Goal: Information Seeking & Learning: Check status

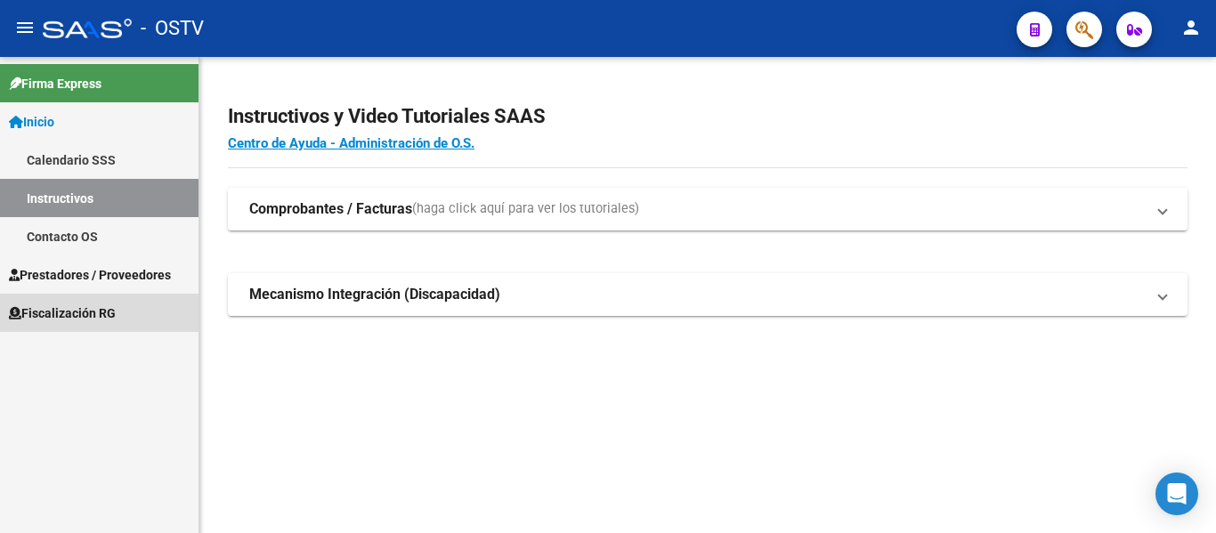
click at [53, 326] on link "Fiscalización RG" at bounding box center [99, 313] width 198 height 38
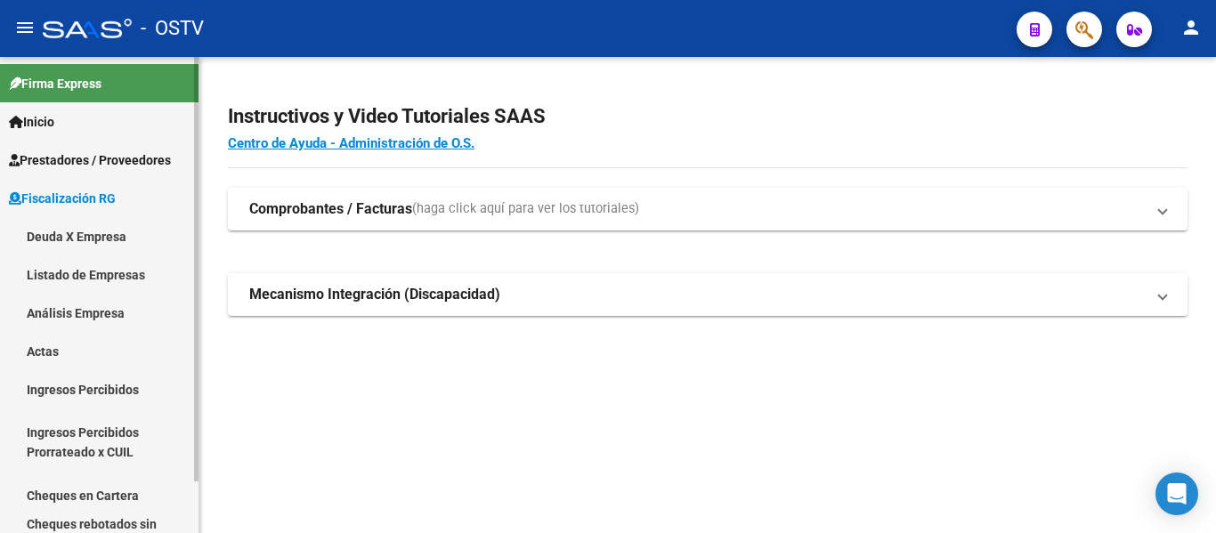
click at [92, 230] on link "Deuda X Empresa" at bounding box center [99, 236] width 198 height 38
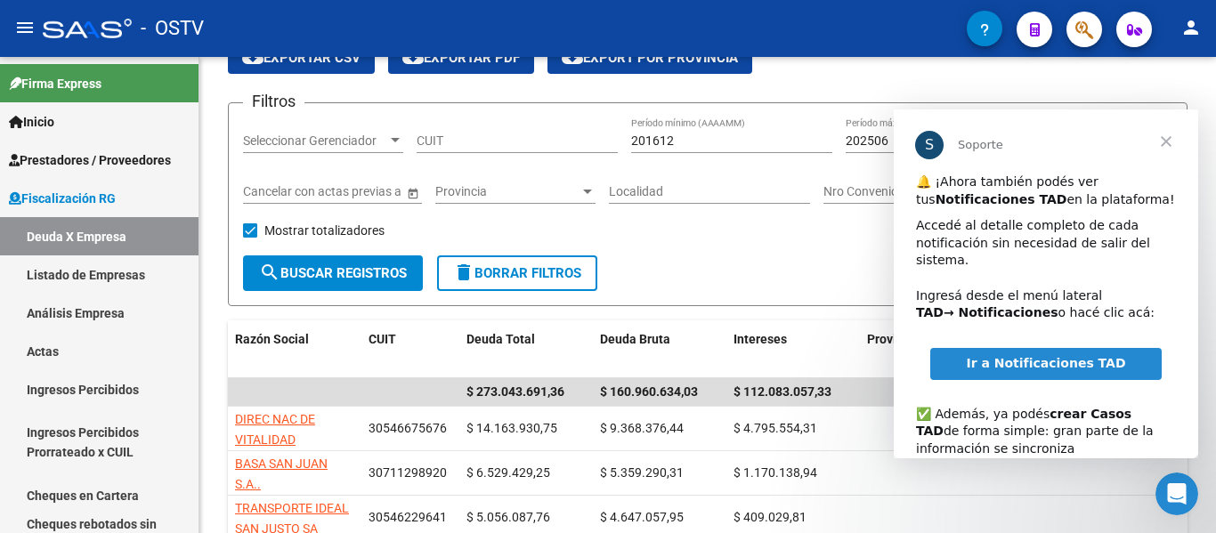
drag, startPoint x: 1196, startPoint y: 206, endPoint x: 2108, endPoint y: 252, distance: 913.4
click at [1166, 145] on span "Cerrar" at bounding box center [1166, 141] width 64 height 64
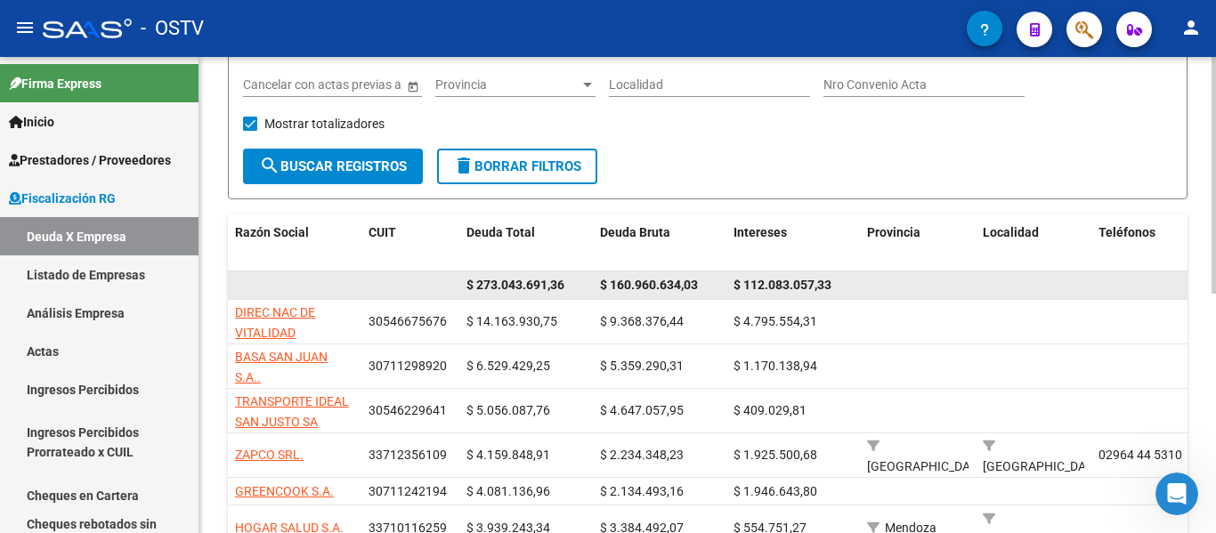
scroll to position [267, 0]
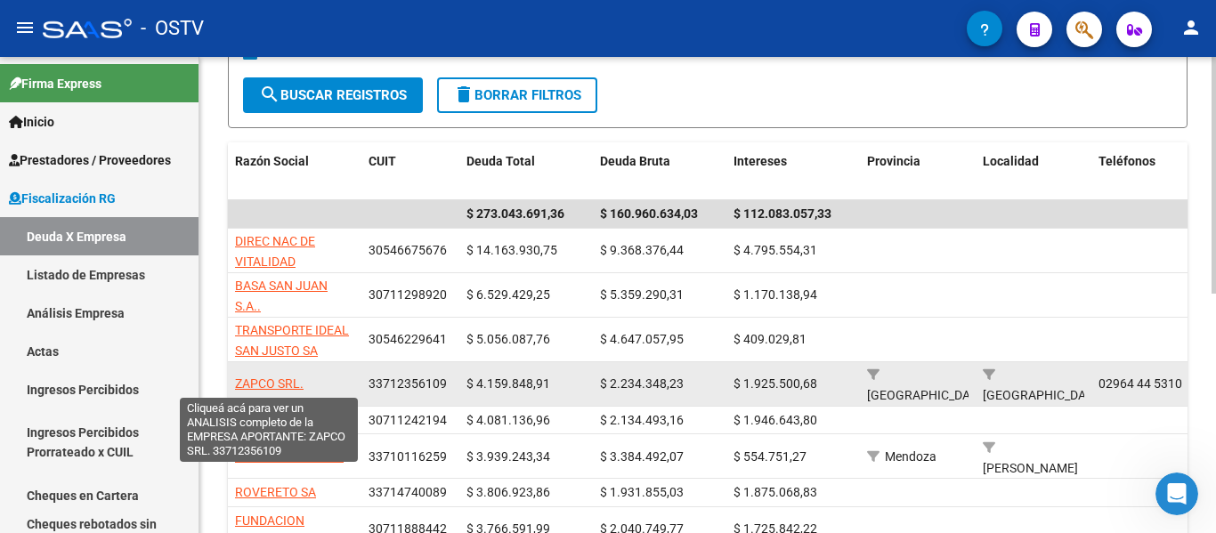
click at [279, 386] on span "ZAPCO SRL." at bounding box center [269, 383] width 69 height 14
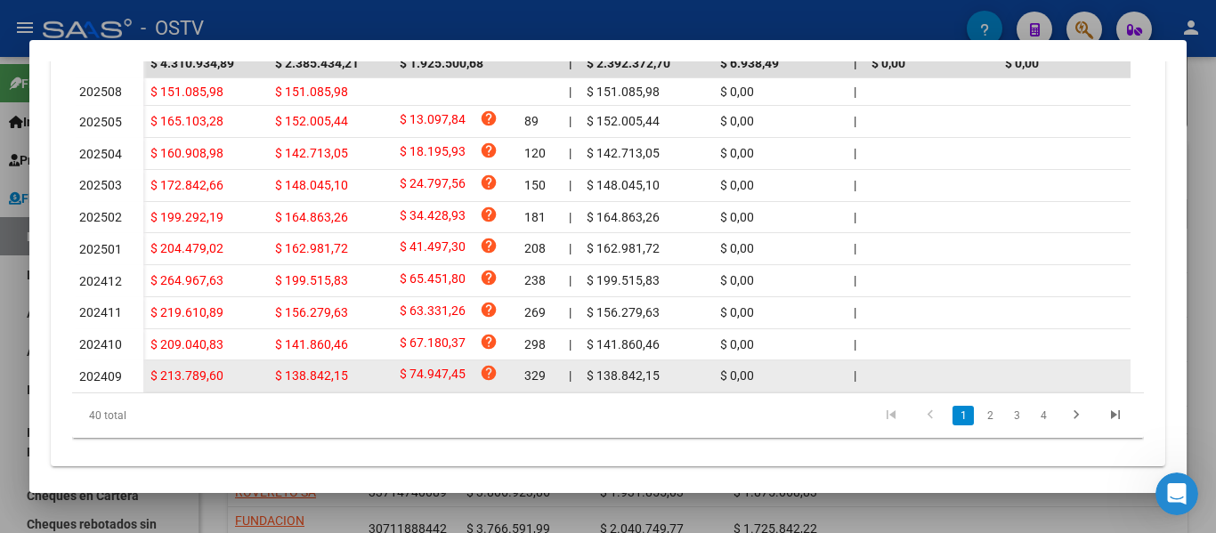
scroll to position [633, 0]
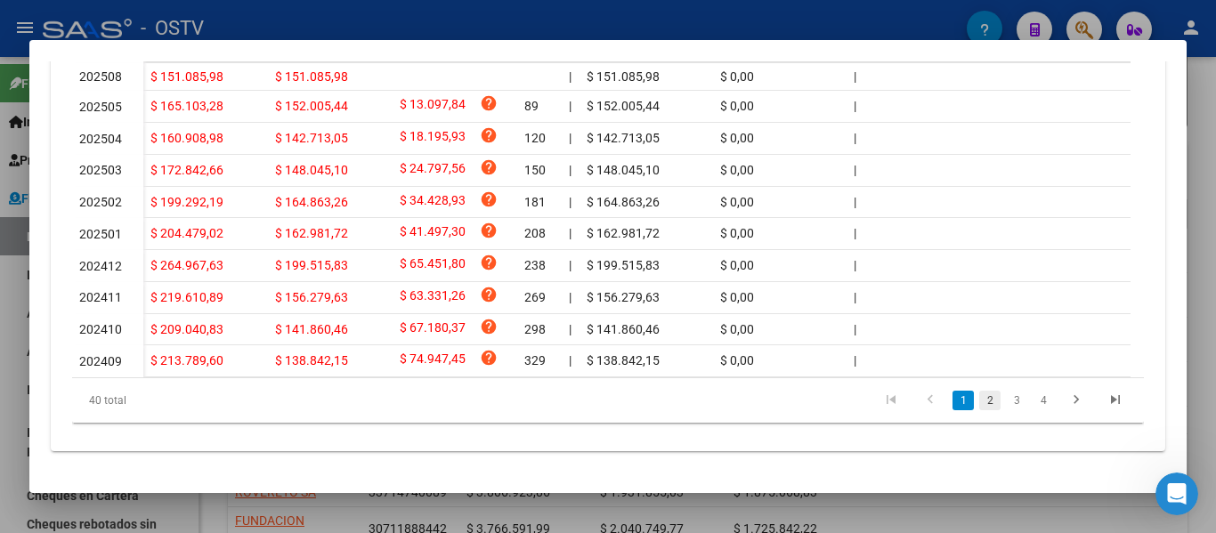
click at [979, 401] on link "2" at bounding box center [989, 401] width 21 height 20
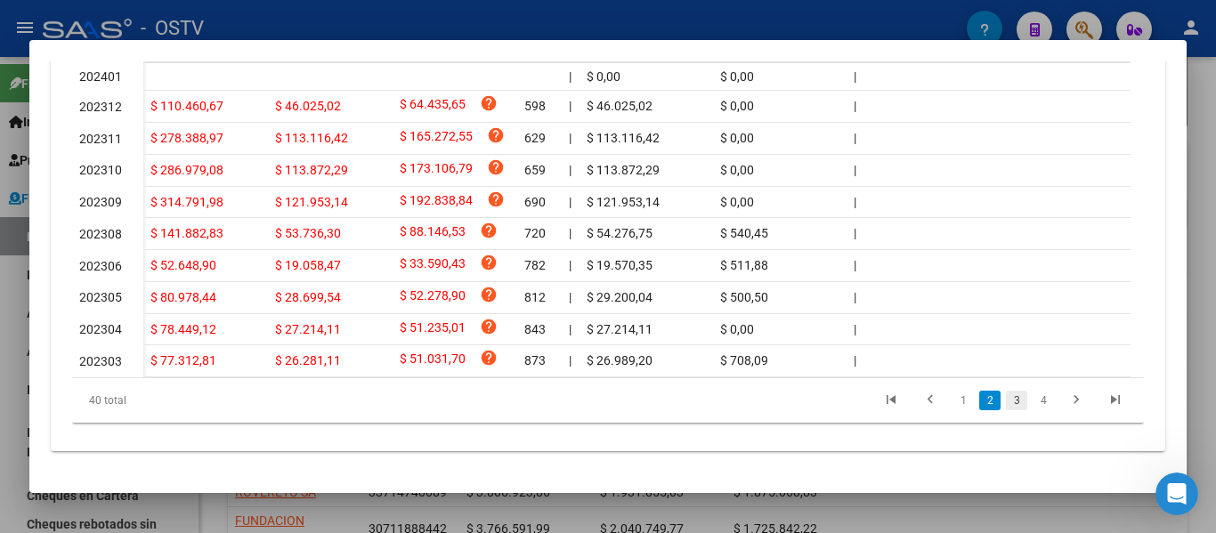
click at [1006, 404] on link "3" at bounding box center [1016, 401] width 21 height 20
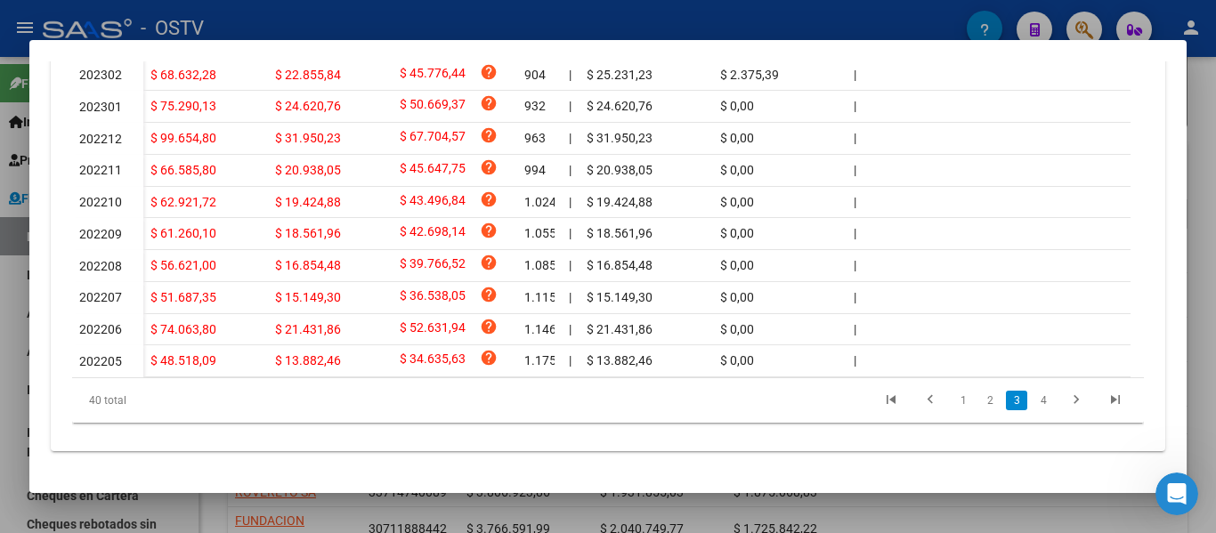
scroll to position [635, 0]
click at [1032, 400] on link "4" at bounding box center [1042, 401] width 21 height 20
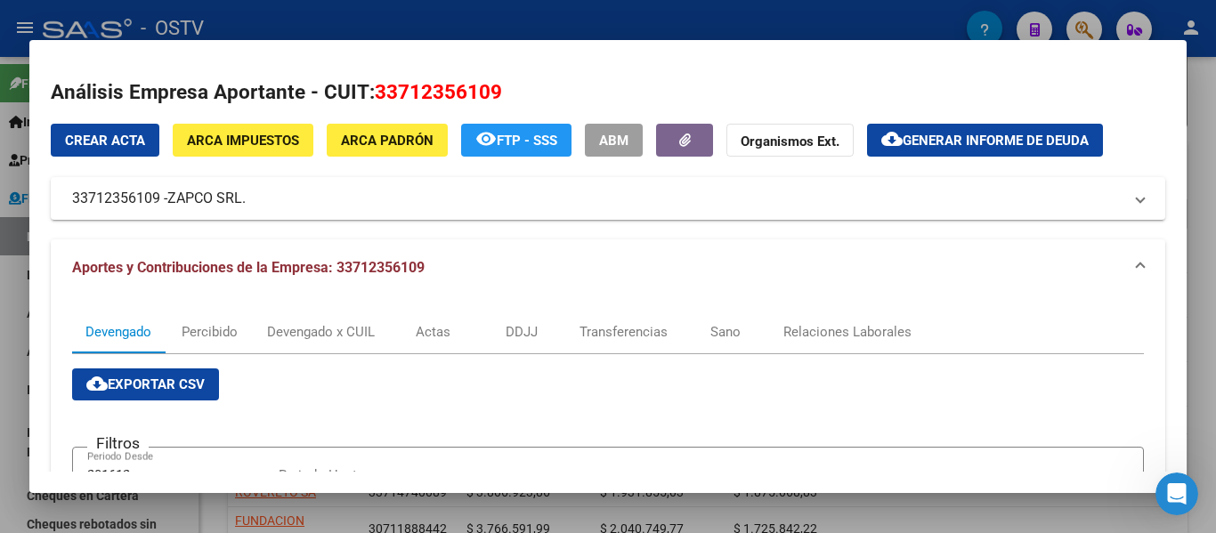
scroll to position [0, 0]
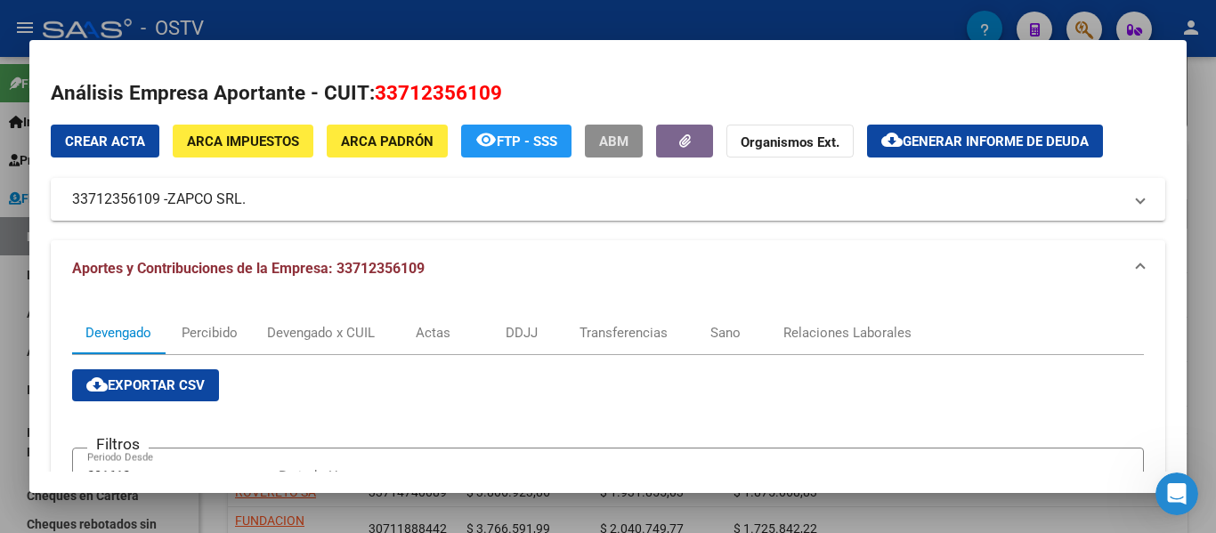
click at [628, 138] on span "ABM" at bounding box center [613, 141] width 29 height 16
